Goal: Navigation & Orientation: Find specific page/section

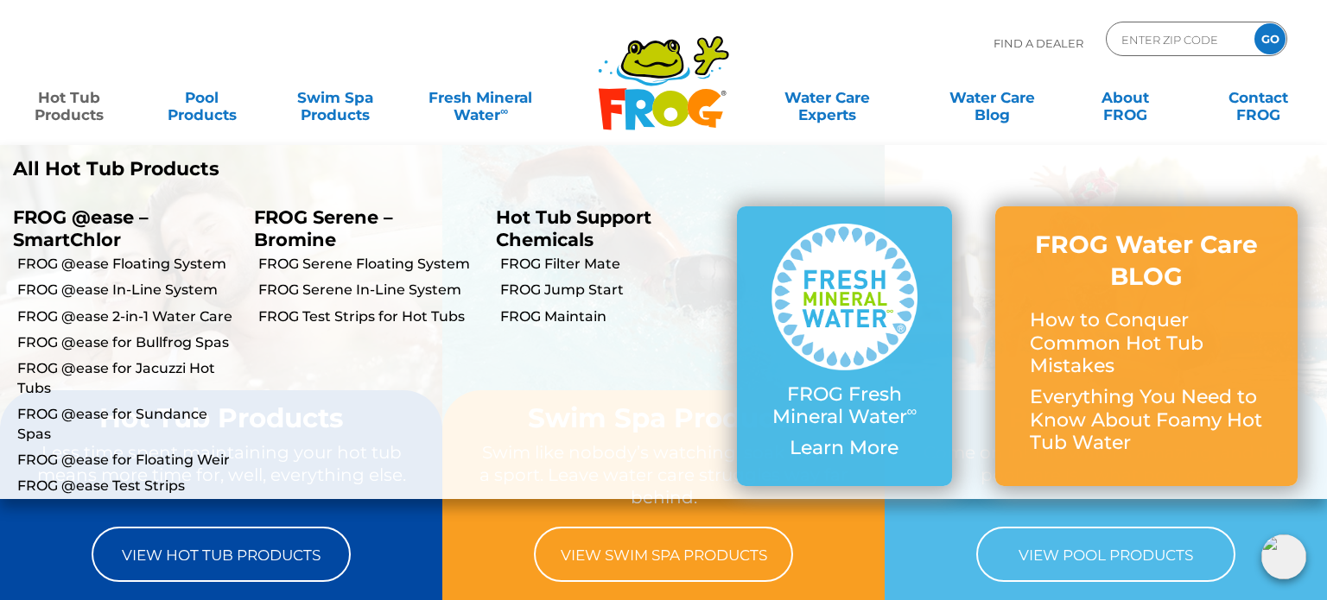
click at [53, 113] on link "Hot Tub Products" at bounding box center [69, 97] width 104 height 35
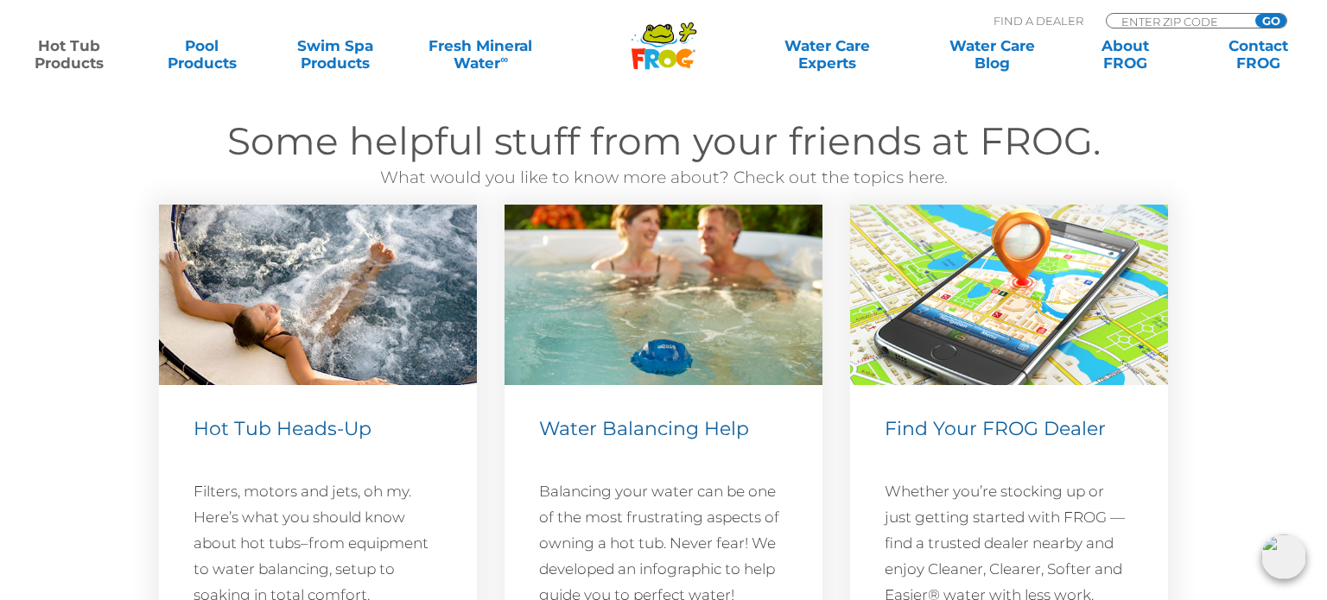
scroll to position [5164, 0]
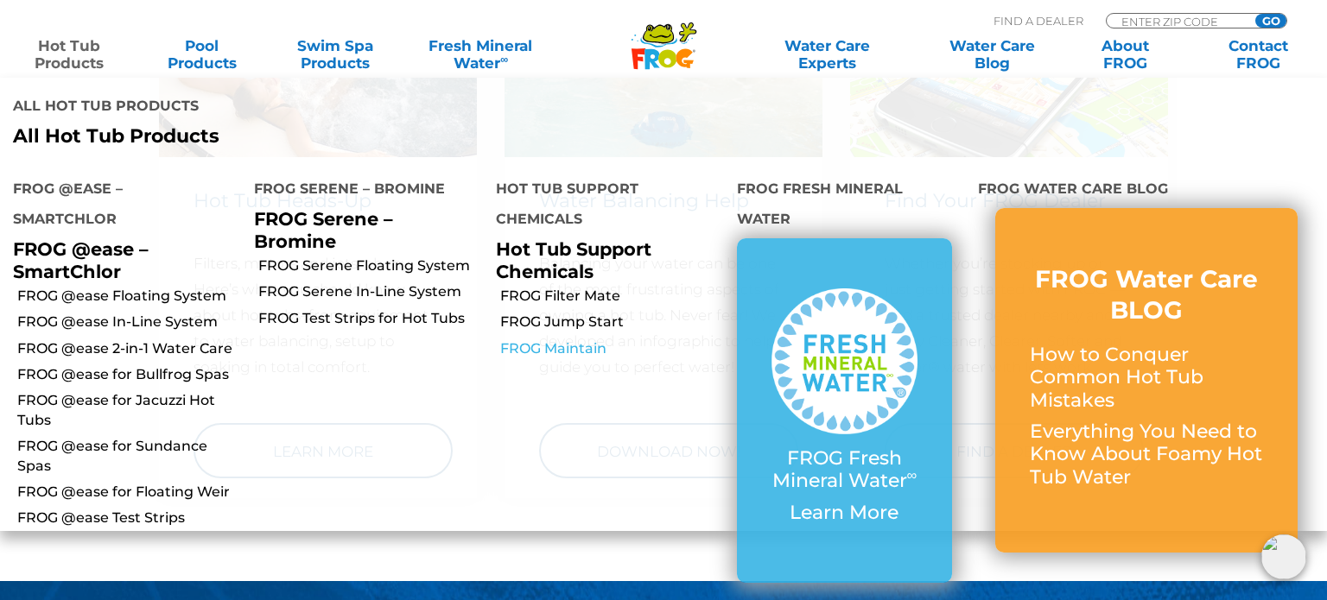
click at [591, 346] on link "FROG Maintain" at bounding box center [612, 348] width 224 height 19
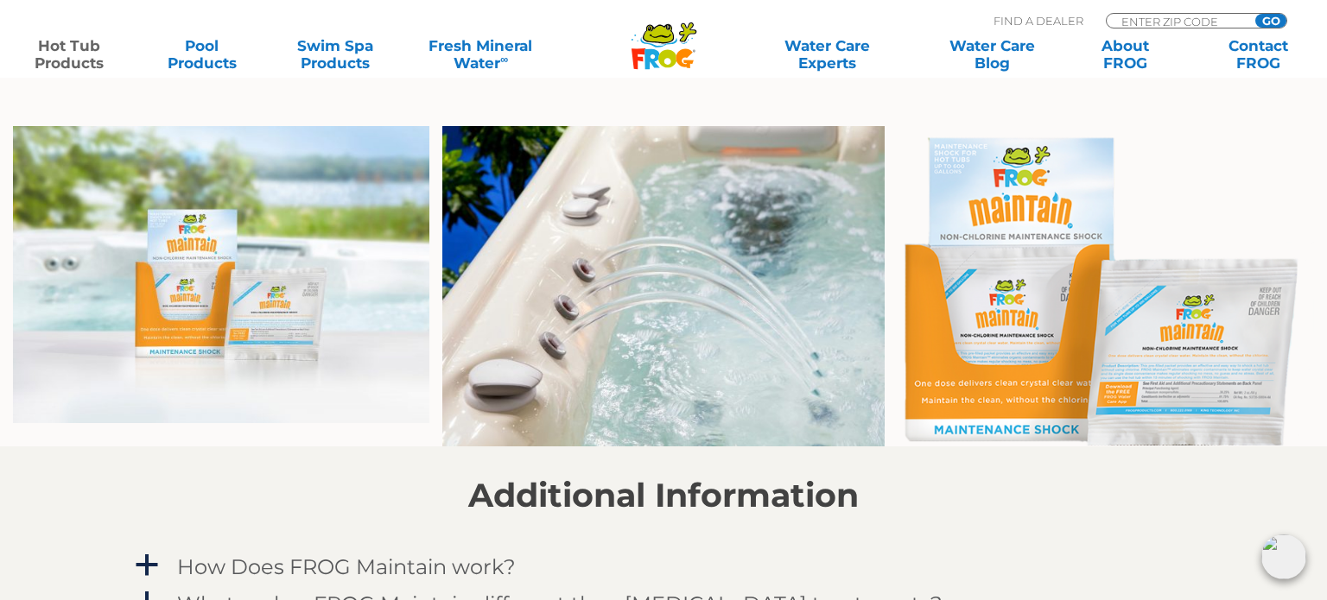
scroll to position [1430, 0]
